Goal: Information Seeking & Learning: Find contact information

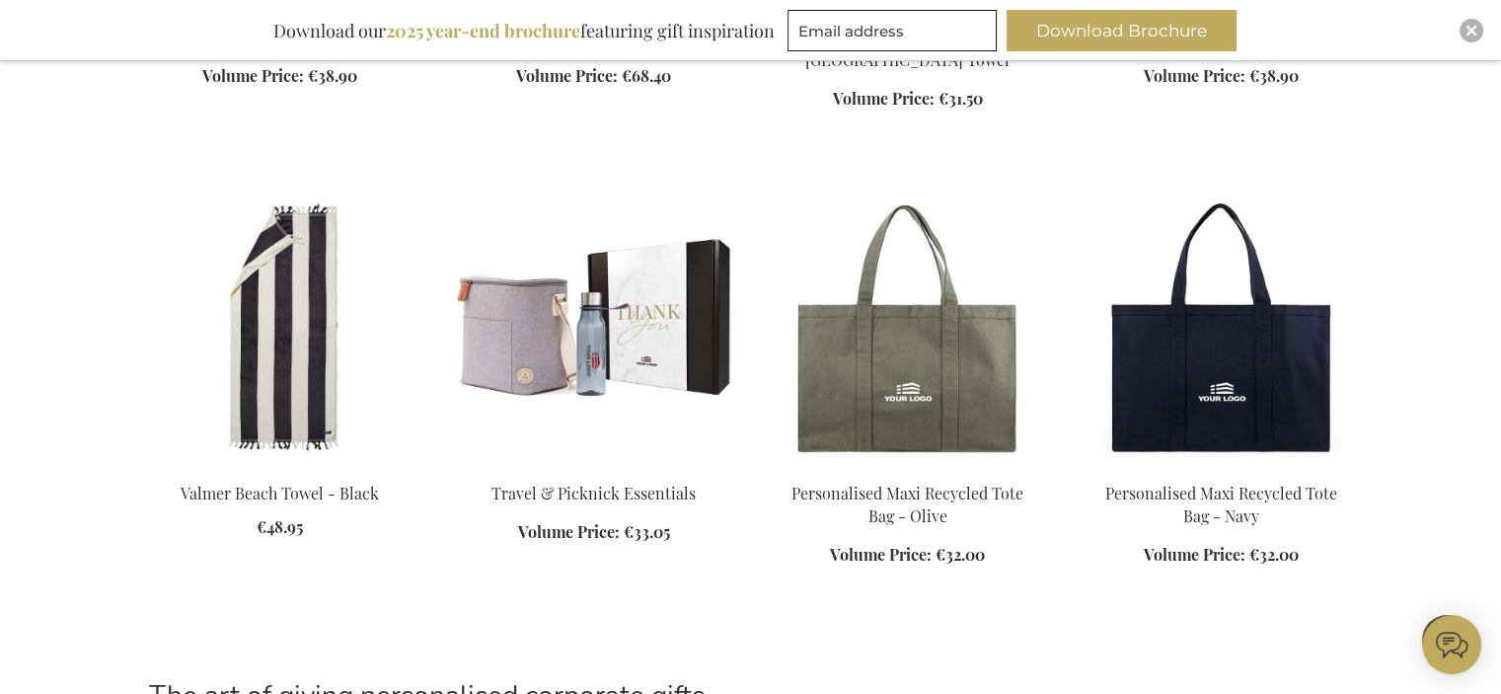
scroll to position [22248, 0]
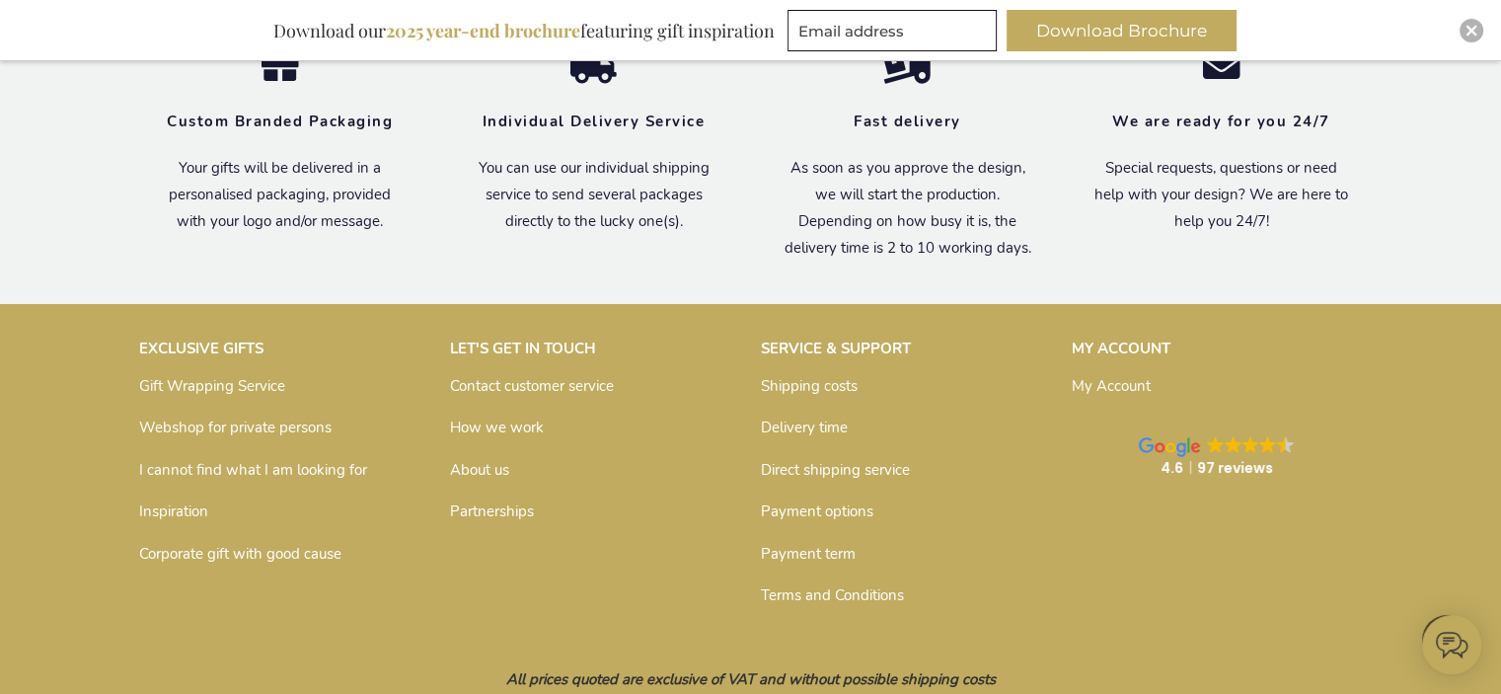
click at [678, 450] on div "EXCLUSIVE GIFTS Gift Wrapping Service Webshop for private persons I cannot find…" at bounding box center [750, 475] width 1243 height 292
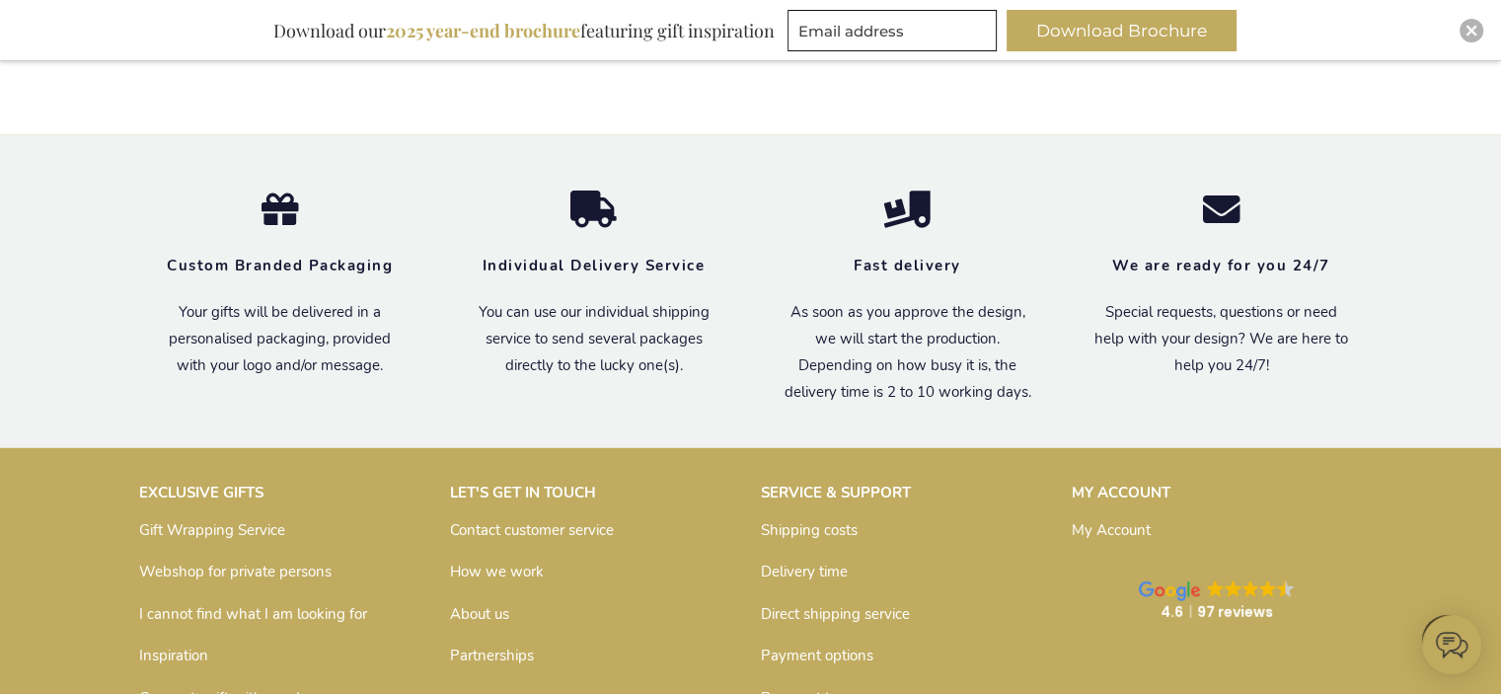
scroll to position [28969, 0]
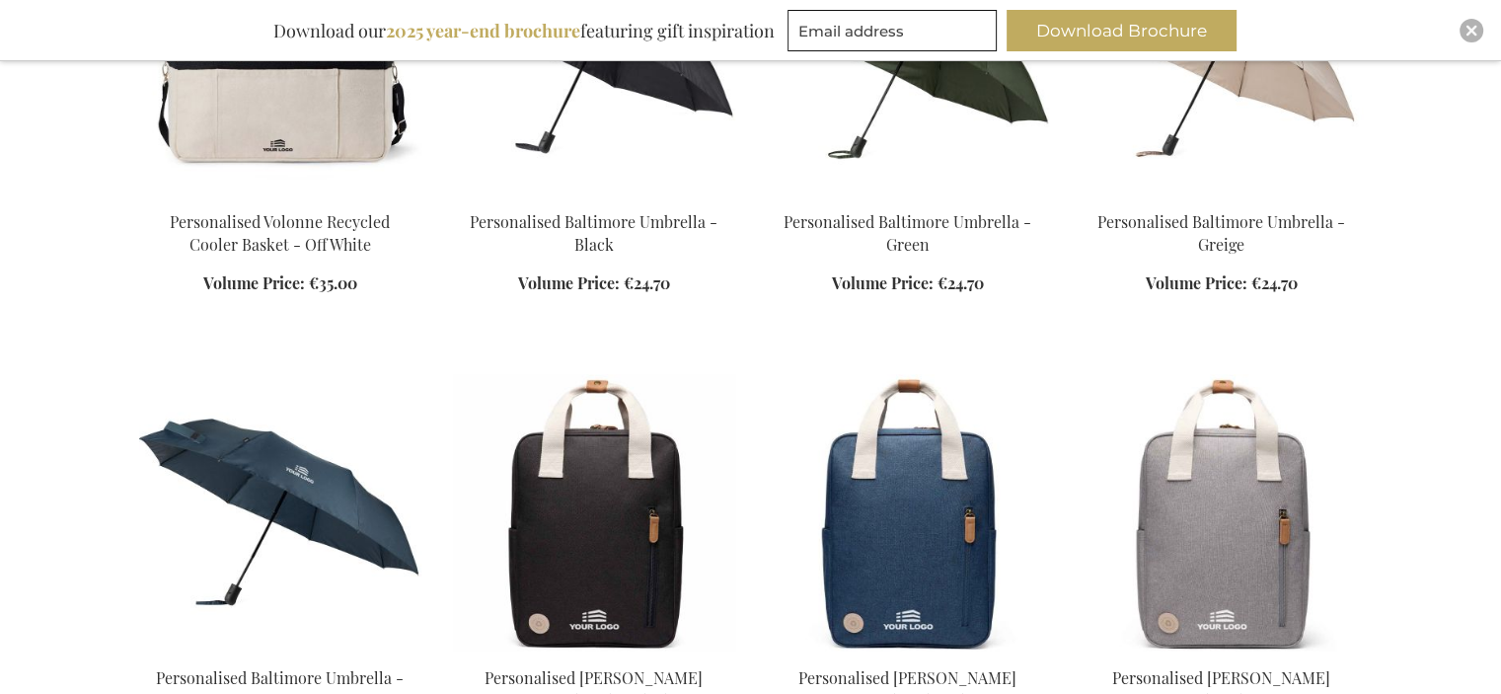
scroll to position [22, 0]
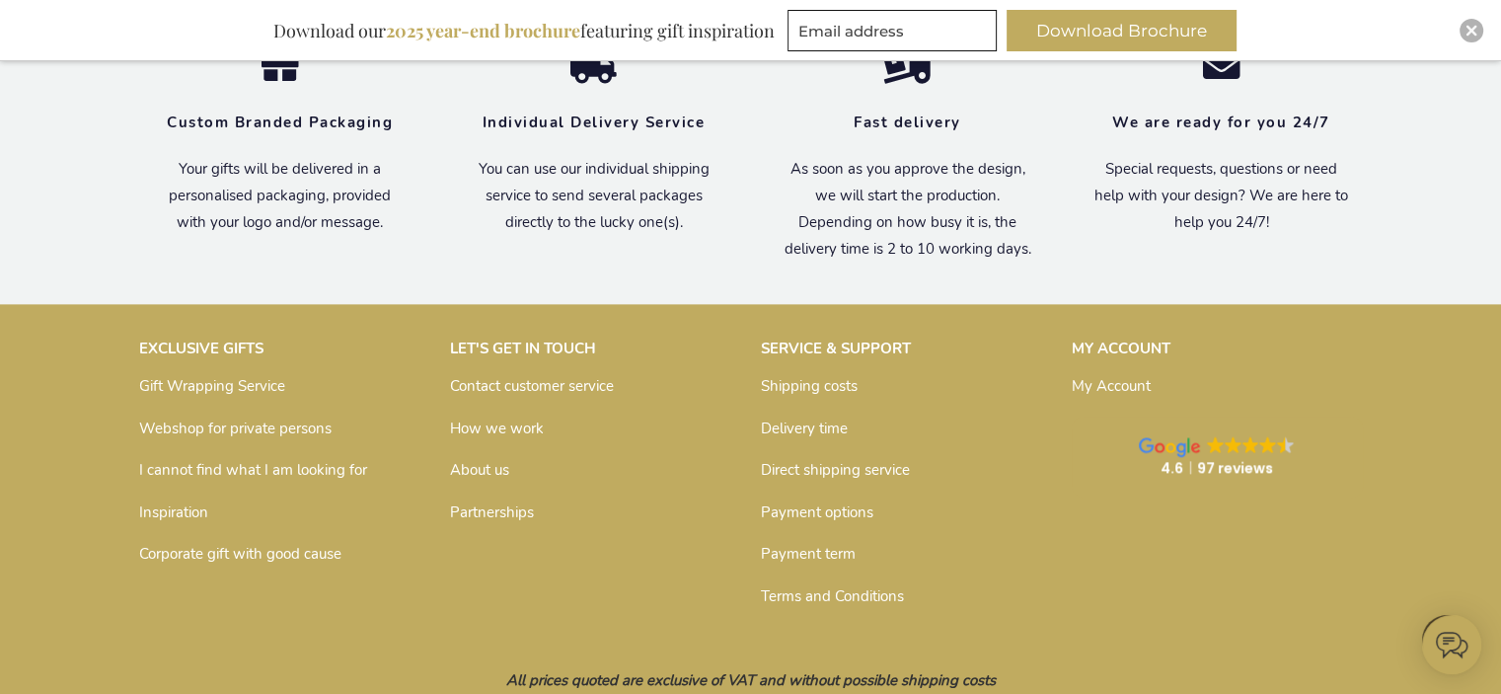
click at [500, 396] on link "Contact customer service" at bounding box center [532, 386] width 164 height 20
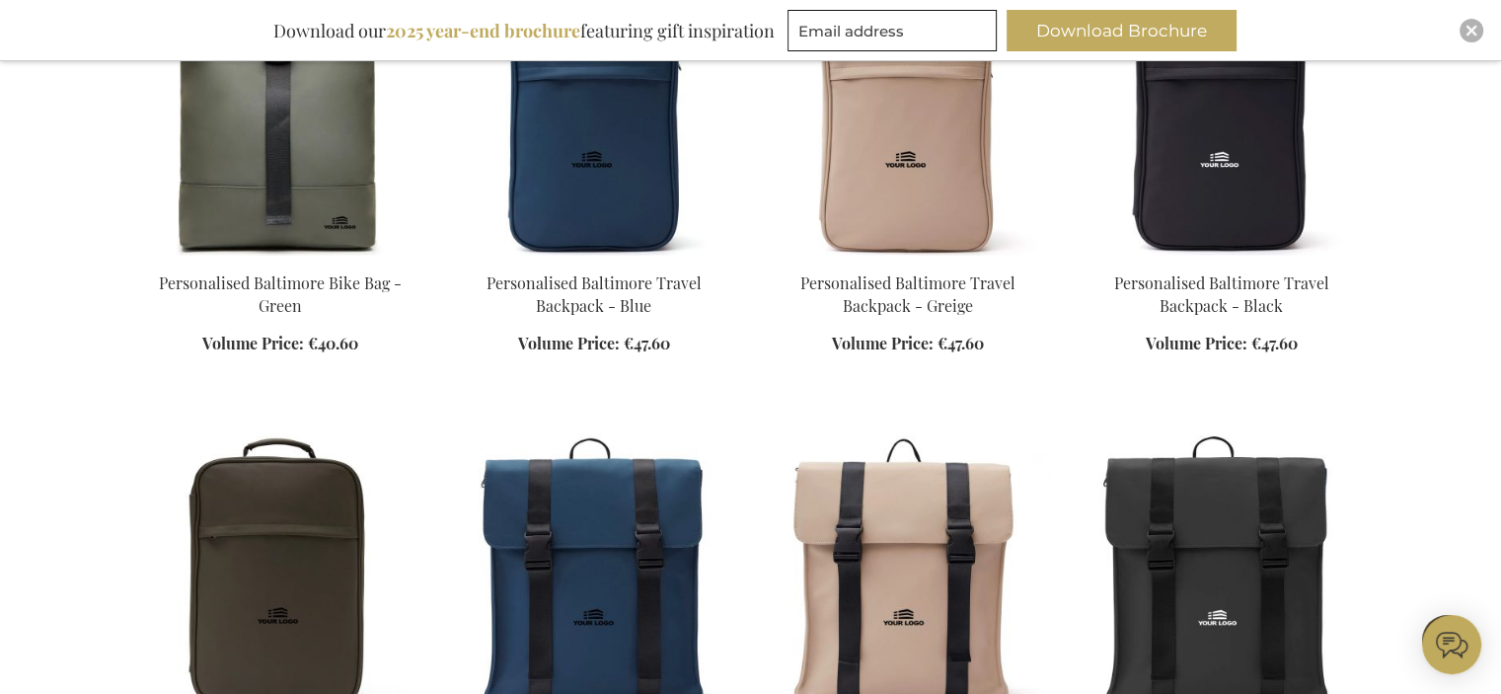
scroll to position [12433, 0]
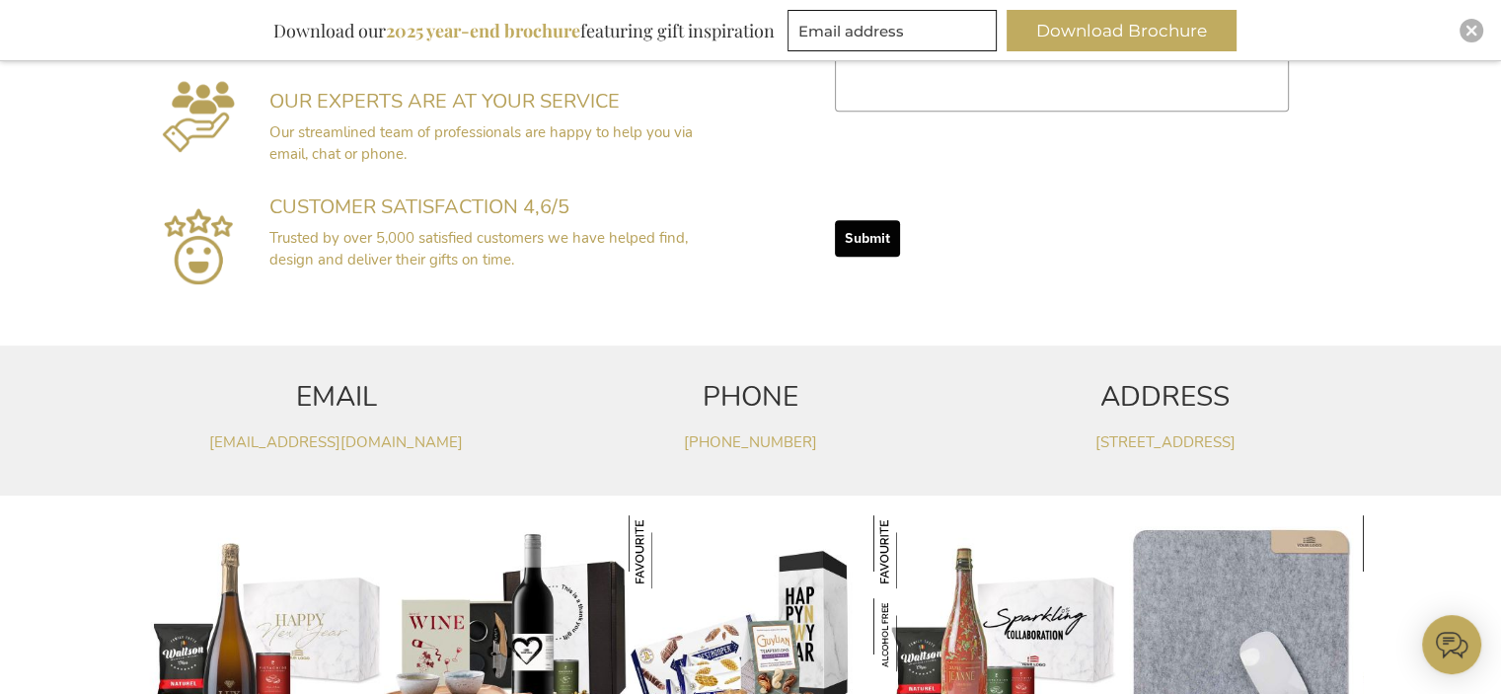
scroll to position [901, 0]
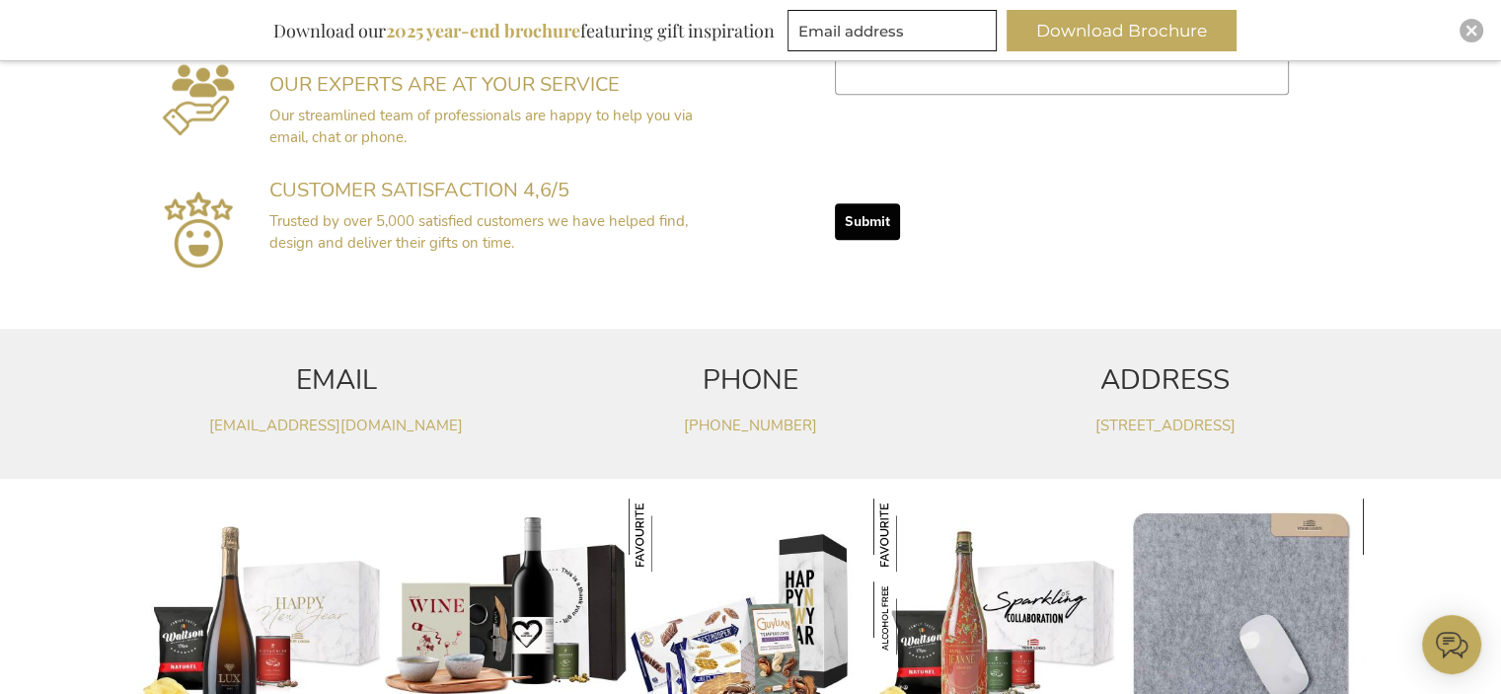
drag, startPoint x: 462, startPoint y: 418, endPoint x: 187, endPoint y: 424, distance: 274.4
click at [187, 424] on p "[EMAIL_ADDRESS][DOMAIN_NAME]" at bounding box center [336, 425] width 395 height 21
copy link "[EMAIL_ADDRESS][DOMAIN_NAME]"
drag, startPoint x: 834, startPoint y: 416, endPoint x: 699, endPoint y: 425, distance: 135.5
click at [699, 425] on p "[PHONE_NUMBER]" at bounding box center [751, 425] width 395 height 21
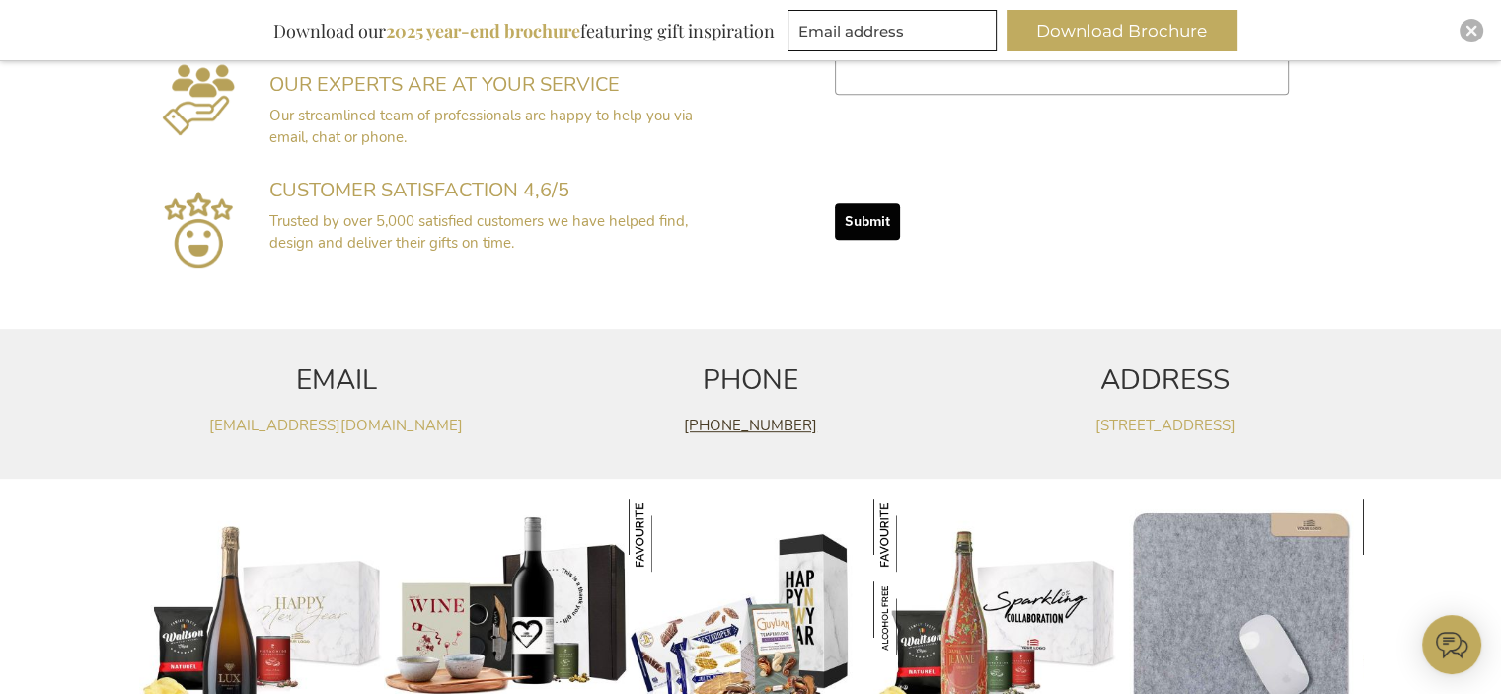
copy link "32(0)14 48 25 40"
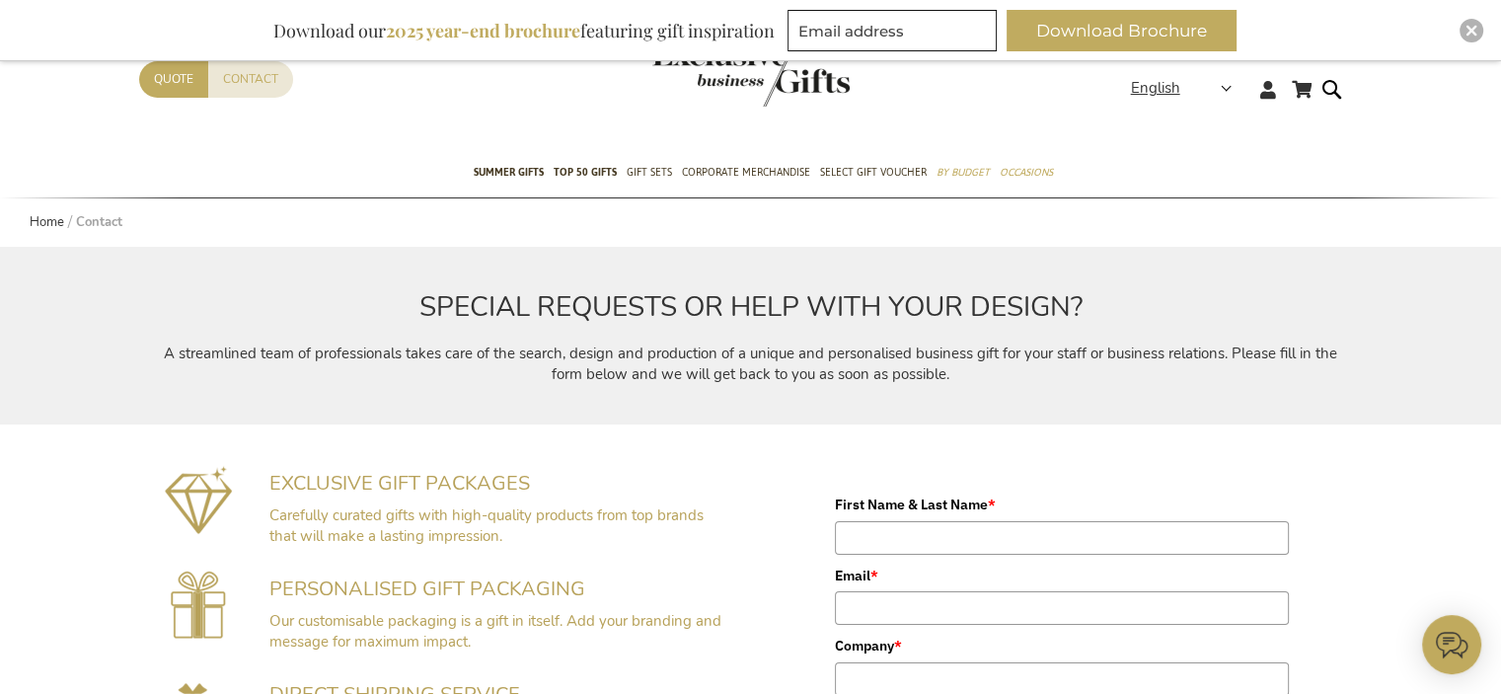
scroll to position [0, 0]
